Goal: Information Seeking & Learning: Find specific fact

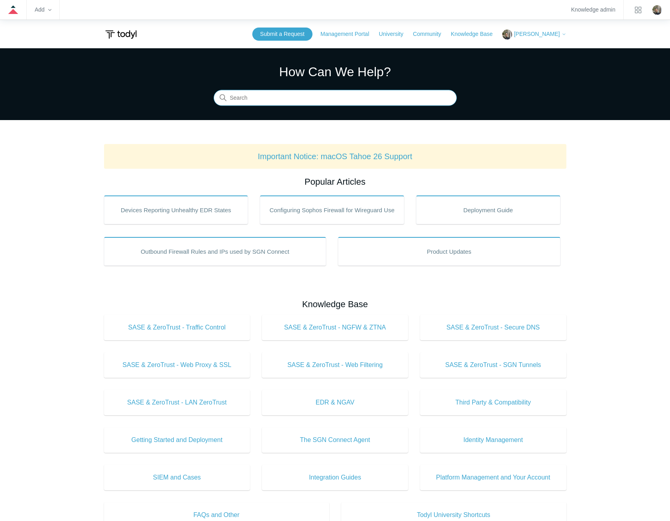
click at [323, 99] on input "Search" at bounding box center [335, 98] width 243 height 16
type input "trusted applications"
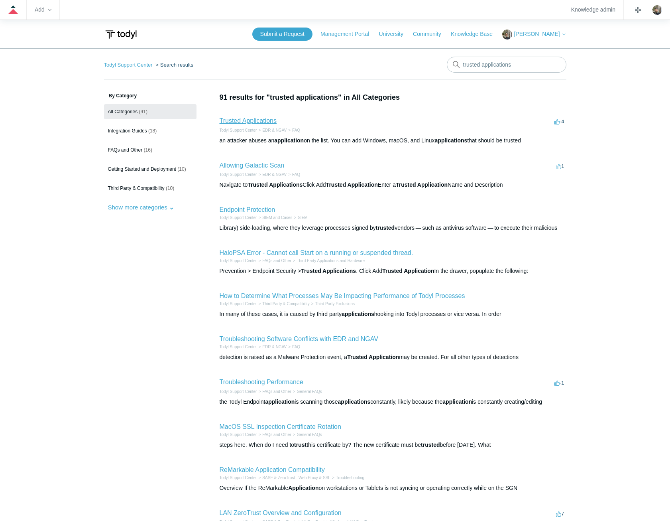
click at [260, 121] on link "Trusted Applications" at bounding box center [248, 120] width 57 height 7
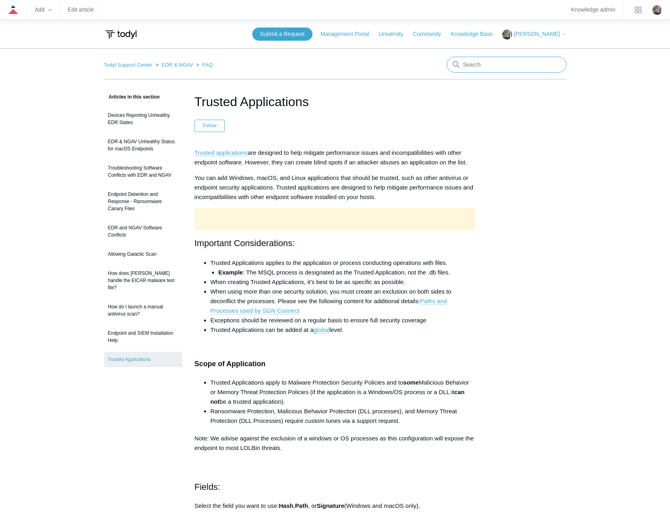
click at [470, 65] on input "Search" at bounding box center [507, 65] width 120 height 16
type input "siem"
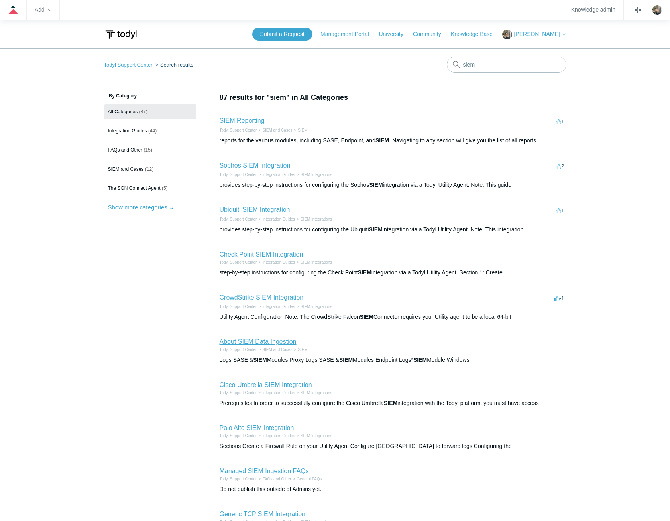
click at [282, 343] on link "About SIEM Data Ingestion" at bounding box center [258, 341] width 77 height 7
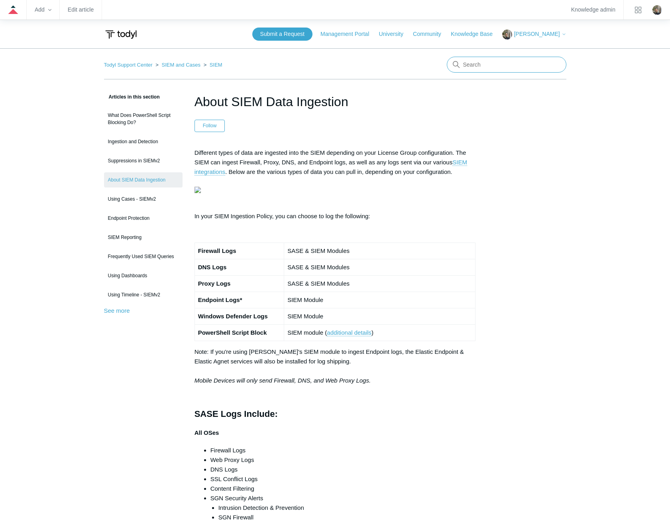
click at [478, 62] on input "Search" at bounding box center [507, 65] width 120 height 16
type input "service package details"
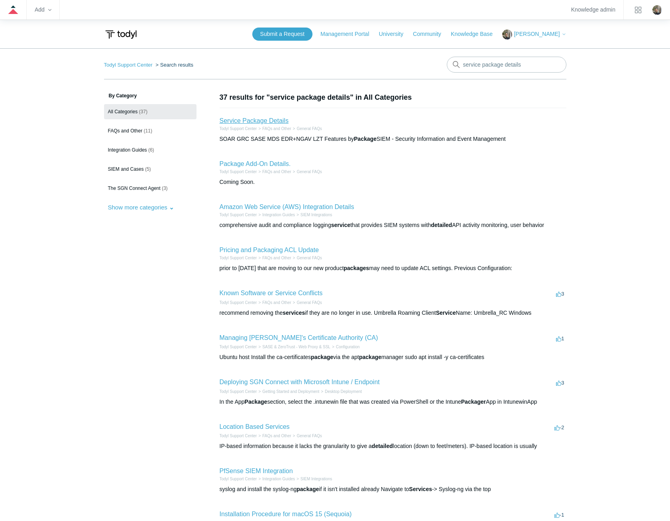
click at [256, 118] on link "Service Package Details" at bounding box center [254, 120] width 69 height 7
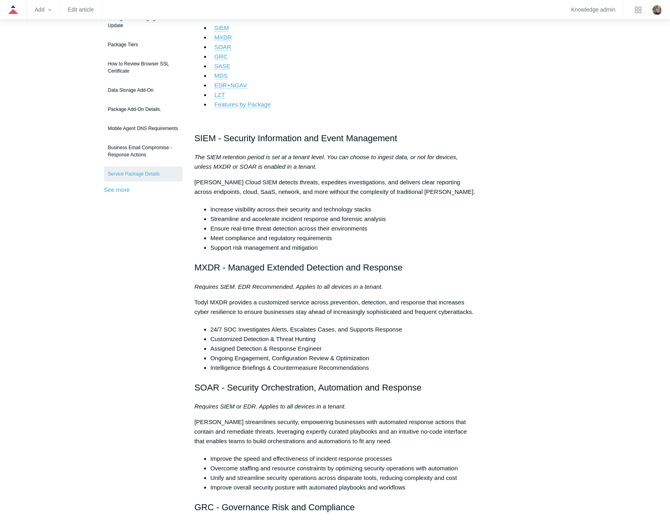
scroll to position [80, 0]
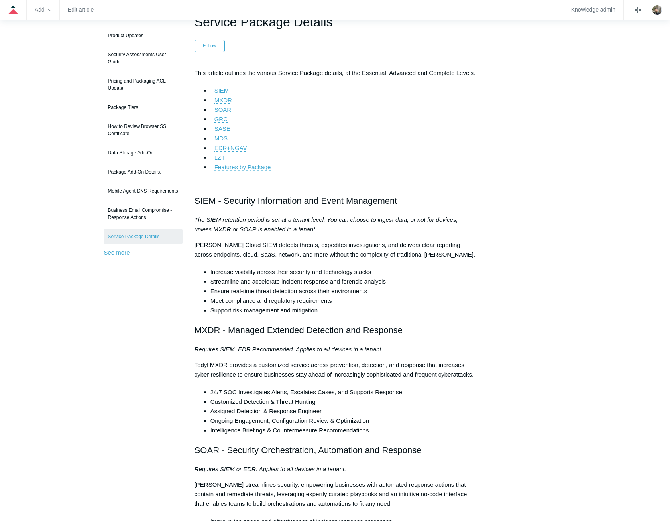
click at [259, 167] on link "Features by Package" at bounding box center [242, 166] width 57 height 7
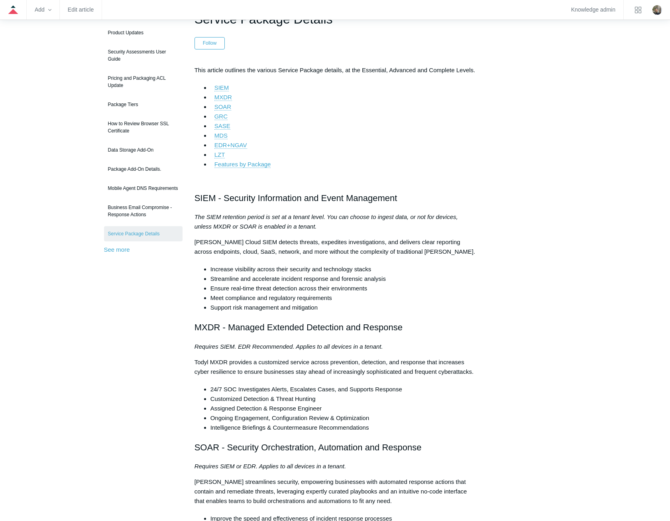
scroll to position [82, 0]
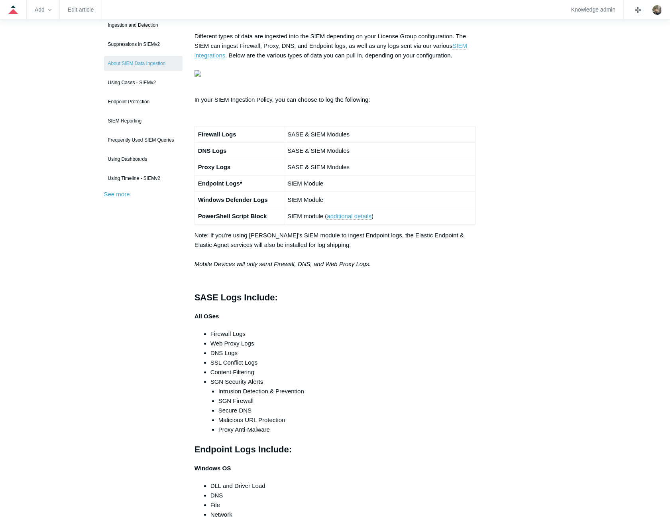
scroll to position [120, 0]
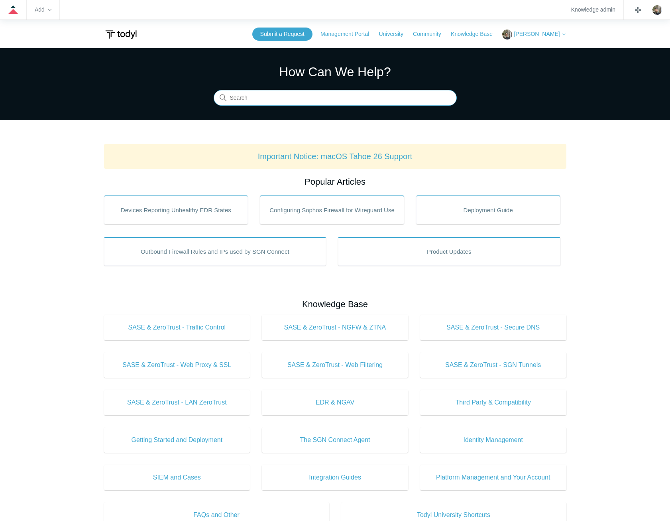
click at [330, 100] on input "Search" at bounding box center [335, 98] width 243 height 16
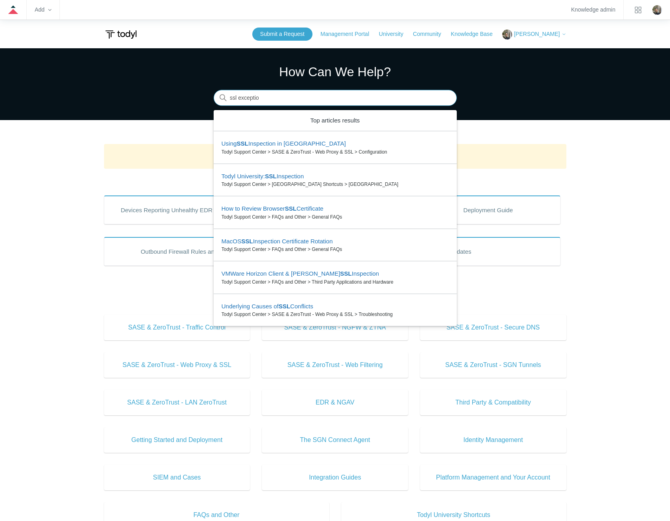
type input "ssl exception"
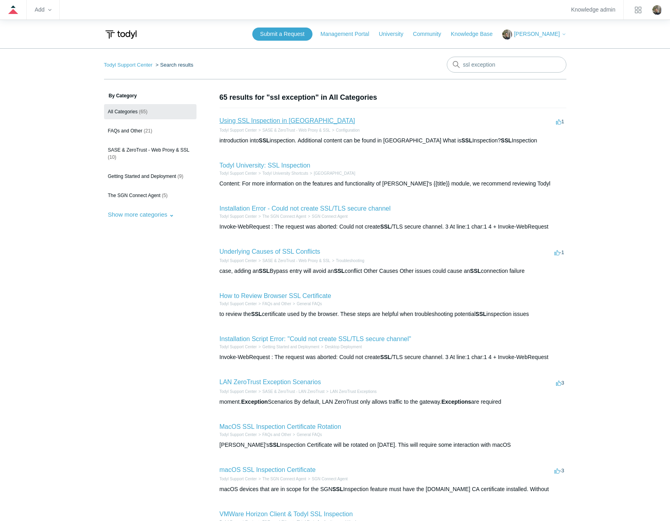
click at [275, 120] on link "Using SSL Inspection in [GEOGRAPHIC_DATA]" at bounding box center [288, 120] width 136 height 7
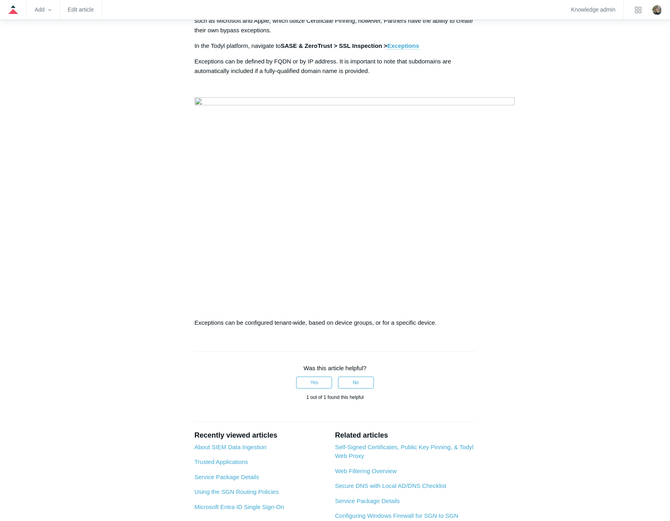
scroll to position [1116, 0]
drag, startPoint x: 193, startPoint y: 70, endPoint x: 294, endPoint y: 70, distance: 101.7
drag, startPoint x: 294, startPoint y: 70, endPoint x: 260, endPoint y: 69, distance: 33.9
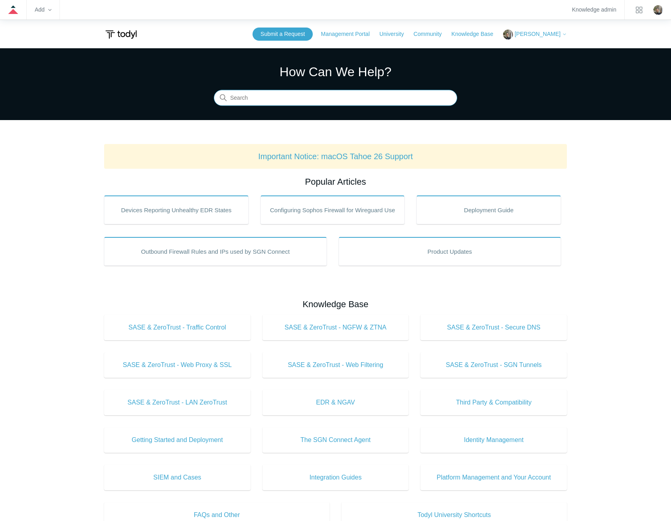
click at [335, 97] on input "Search" at bounding box center [335, 98] width 243 height 16
type input "sgn error codes"
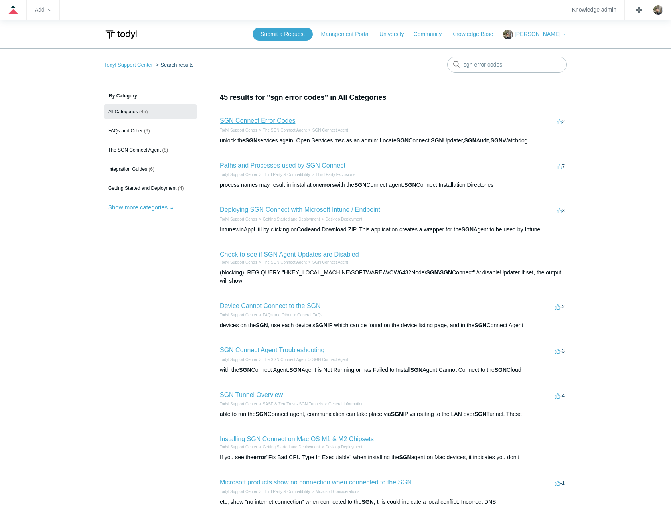
click at [264, 120] on link "SGN Connect Error Codes" at bounding box center [257, 120] width 75 height 7
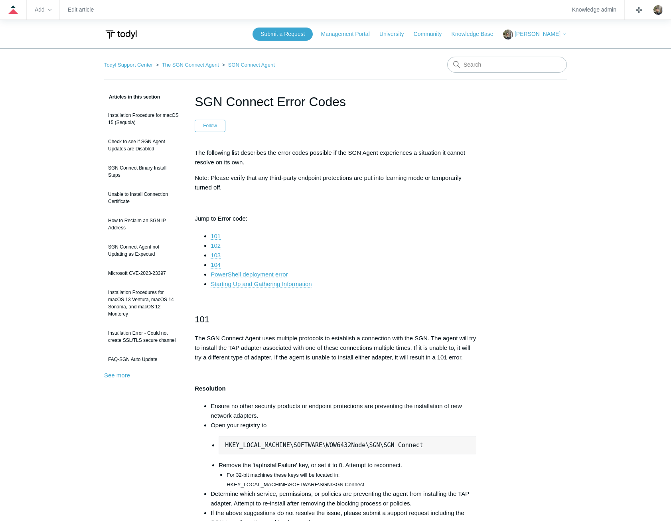
click at [300, 285] on link "Starting Up and Gathering Information" at bounding box center [260, 283] width 101 height 7
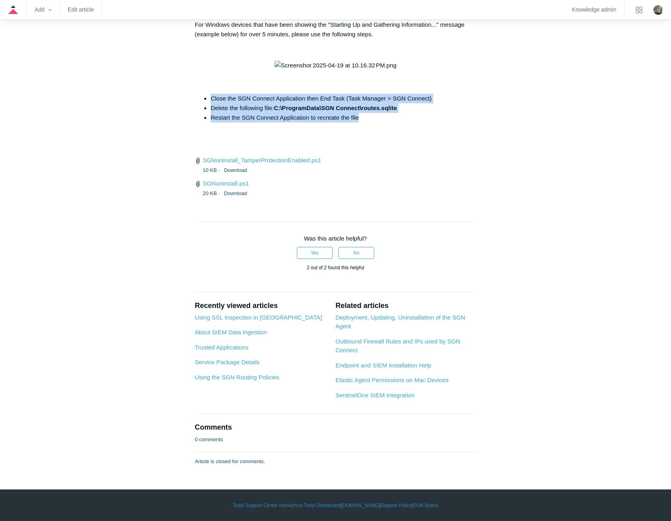
drag, startPoint x: 372, startPoint y: 215, endPoint x: 199, endPoint y: 193, distance: 174.5
copy ul "Close the SGN Connect Application then End Task (Task Manager > SGN Connect) De…"
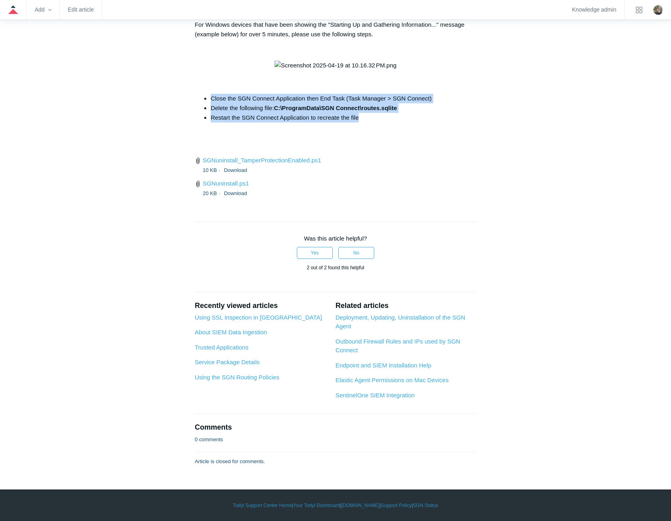
drag, startPoint x: 366, startPoint y: 214, endPoint x: 203, endPoint y: 196, distance: 163.7
click at [203, 122] on ul "Close the SGN Connect Application then End Task (Task Manager > SGN Connect) De…" at bounding box center [339, 108] width 273 height 29
copy ul "Close the SGN Connect Application then End Task (Task Manager > SGN Connect) De…"
